Goal: Information Seeking & Learning: Learn about a topic

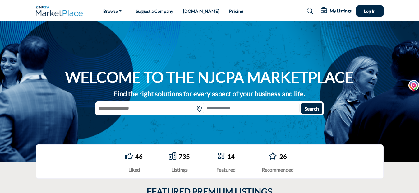
drag, startPoint x: 99, startPoint y: 108, endPoint x: 139, endPoint y: 107, distance: 40.7
click at [138, 107] on input "text" at bounding box center [143, 108] width 96 height 11
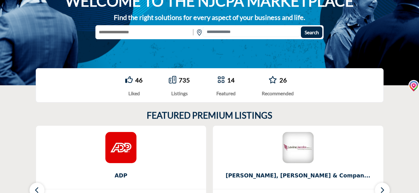
scroll to position [71, 0]
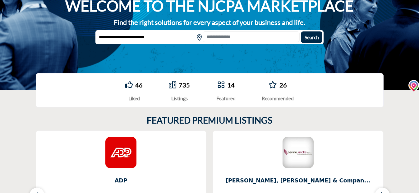
type input "**********"
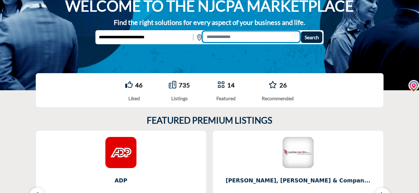
click at [232, 38] on input at bounding box center [251, 36] width 97 height 11
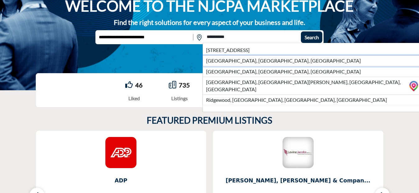
click at [231, 60] on li "[GEOGRAPHIC_DATA], [GEOGRAPHIC_DATA], [GEOGRAPHIC_DATA]" at bounding box center [316, 60] width 226 height 11
type input "**********"
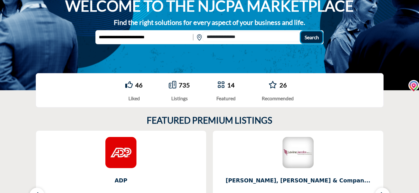
click at [308, 37] on span "Search" at bounding box center [311, 37] width 14 height 6
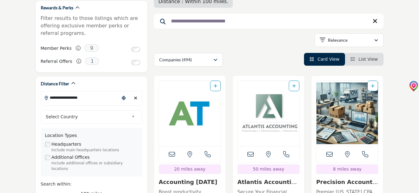
scroll to position [152, 0]
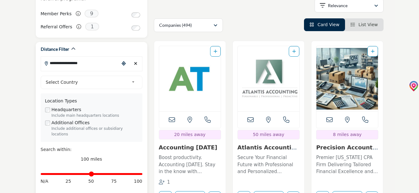
click at [108, 83] on span "Select Country" at bounding box center [87, 81] width 83 height 7
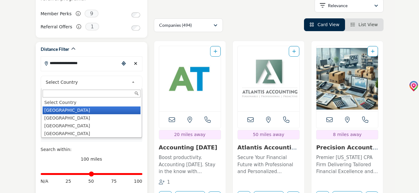
click at [75, 111] on li "[GEOGRAPHIC_DATA]" at bounding box center [92, 110] width 98 height 8
click at [65, 112] on label "Headquarters" at bounding box center [67, 109] width 30 height 7
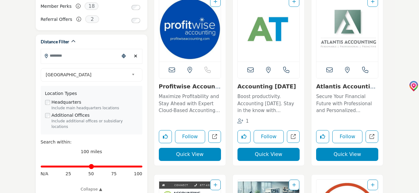
scroll to position [178, 0]
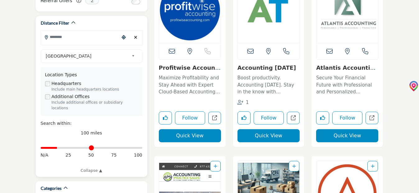
drag, startPoint x: 140, startPoint y: 143, endPoint x: 58, endPoint y: 148, distance: 81.9
type input "**"
click at [58, 148] on input "Distance in miles" at bounding box center [92, 147] width 102 height 1
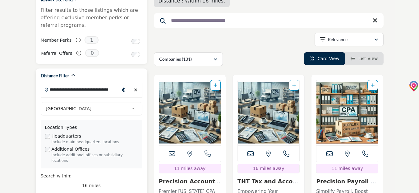
scroll to position [0, 83]
drag, startPoint x: 50, startPoint y: 90, endPoint x: 115, endPoint y: 94, distance: 65.7
click at [115, 94] on input "**********" at bounding box center [80, 89] width 78 height 12
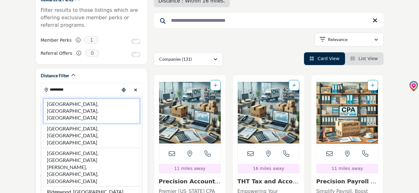
click at [77, 105] on li "[GEOGRAPHIC_DATA], [GEOGRAPHIC_DATA], [GEOGRAPHIC_DATA]" at bounding box center [91, 110] width 96 height 25
type input "**********"
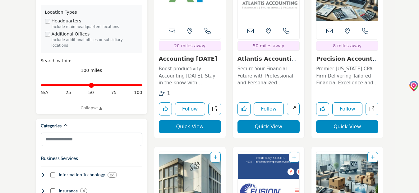
scroll to position [249, 0]
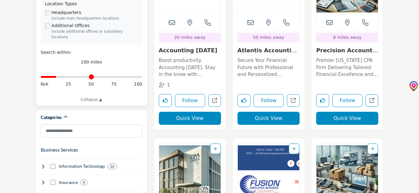
drag, startPoint x: 140, startPoint y: 70, endPoint x: 57, endPoint y: 68, distance: 83.3
type input "**"
click at [57, 76] on input "Distance in miles" at bounding box center [92, 76] width 102 height 1
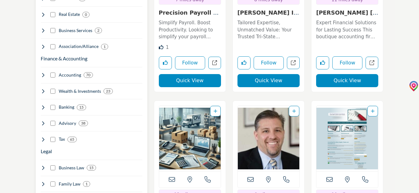
scroll to position [497, 0]
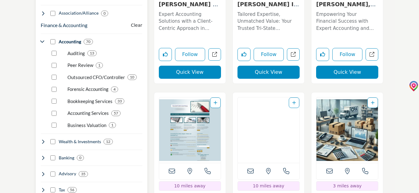
scroll to position [528, 0]
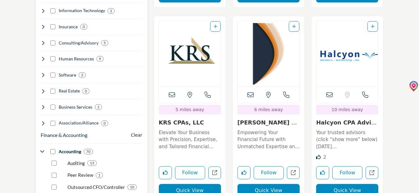
scroll to position [497, 0]
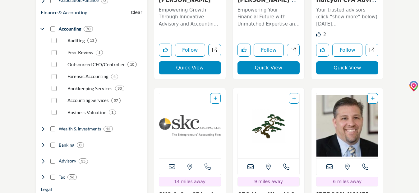
scroll to position [528, 0]
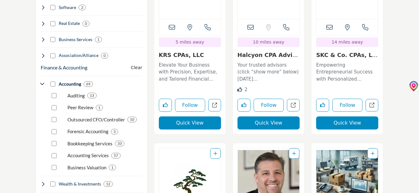
scroll to position [497, 0]
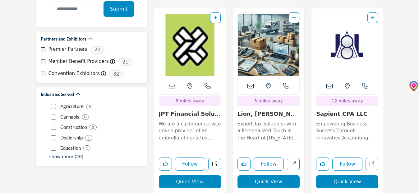
scroll to position [994, 0]
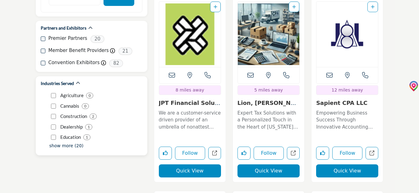
click at [59, 142] on p "show more (20)" at bounding box center [66, 145] width 34 height 7
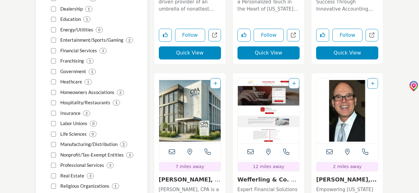
scroll to position [1118, 0]
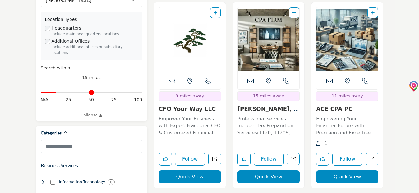
scroll to position [236, 0]
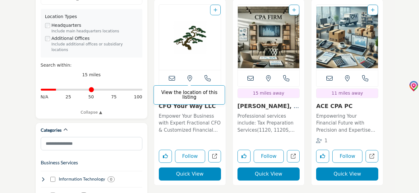
click at [190, 75] on icon at bounding box center [189, 78] width 5 height 6
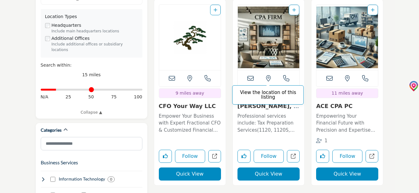
click at [269, 75] on icon at bounding box center [268, 78] width 5 height 6
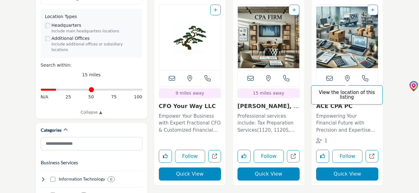
click at [348, 75] on icon at bounding box center [347, 78] width 5 height 6
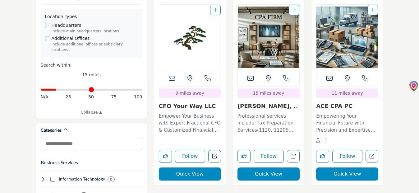
click at [330, 75] on icon at bounding box center [329, 78] width 6 height 6
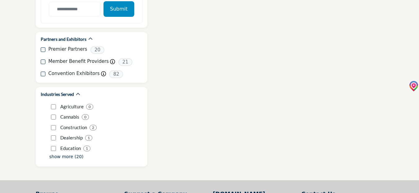
scroll to position [919, 0]
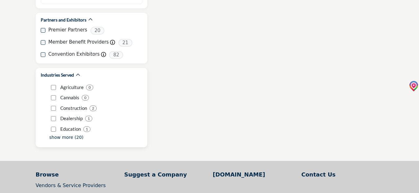
click at [57, 134] on p "show more (20)" at bounding box center [66, 137] width 34 height 7
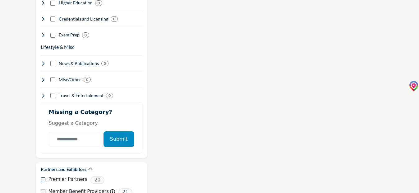
scroll to position [767, 0]
